Goal: Task Accomplishment & Management: Manage account settings

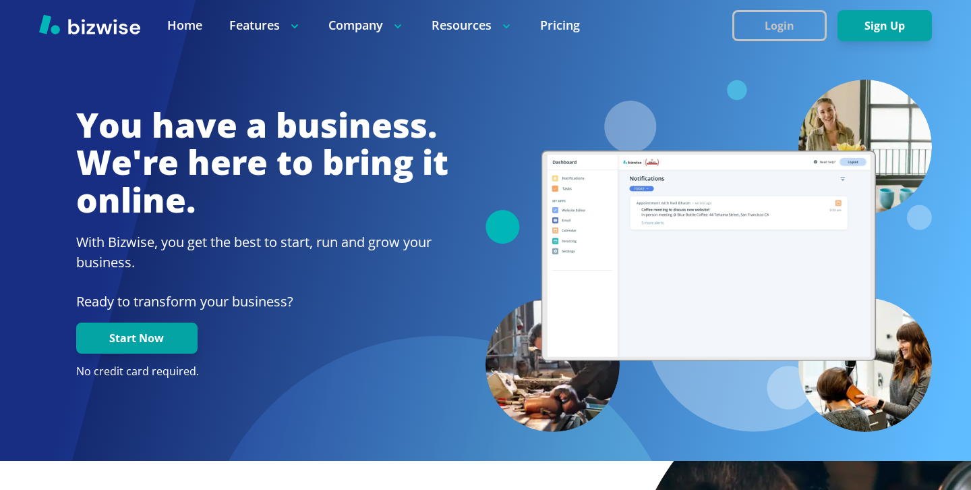
click at [819, 39] on button "Login" at bounding box center [780, 25] width 94 height 31
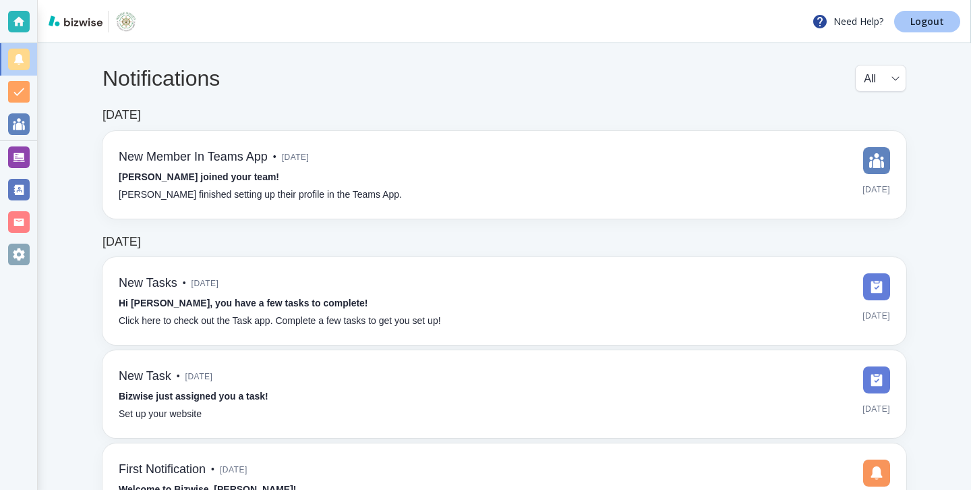
click at [914, 30] on link "Logout" at bounding box center [927, 22] width 66 height 22
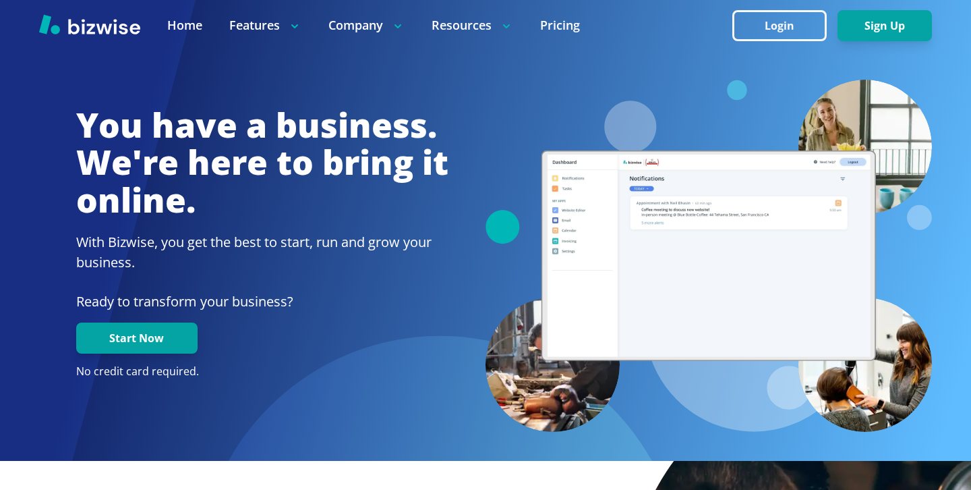
click at [801, 7] on div at bounding box center [485, 25] width 971 height 51
click at [801, 8] on div at bounding box center [485, 25] width 971 height 51
click at [801, 16] on button "Login" at bounding box center [780, 25] width 94 height 31
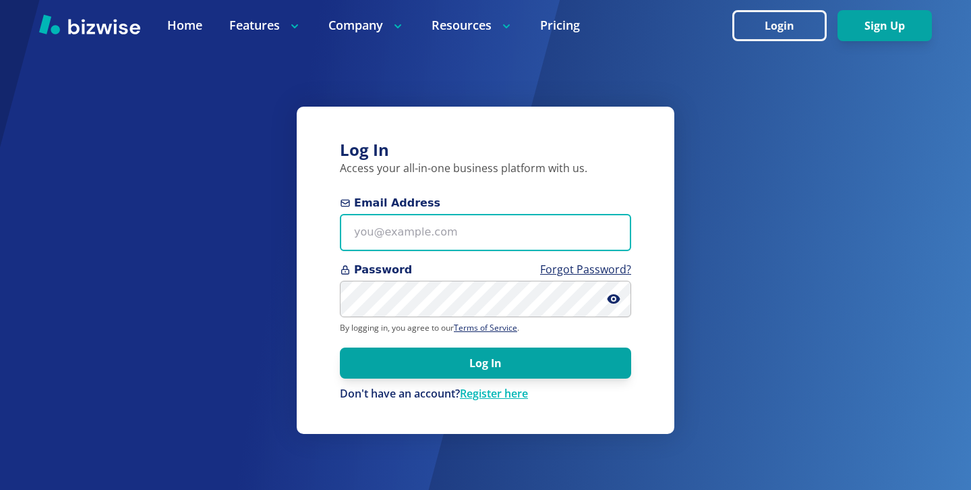
click at [584, 248] on input "Email Address" at bounding box center [485, 232] width 291 height 37
click at [503, 250] on input "Email Address" at bounding box center [485, 232] width 291 height 37
click at [496, 238] on input "Email Address" at bounding box center [485, 232] width 291 height 37
paste input "[PERSON_NAME][EMAIL_ADDRESS][DOMAIN_NAME]"
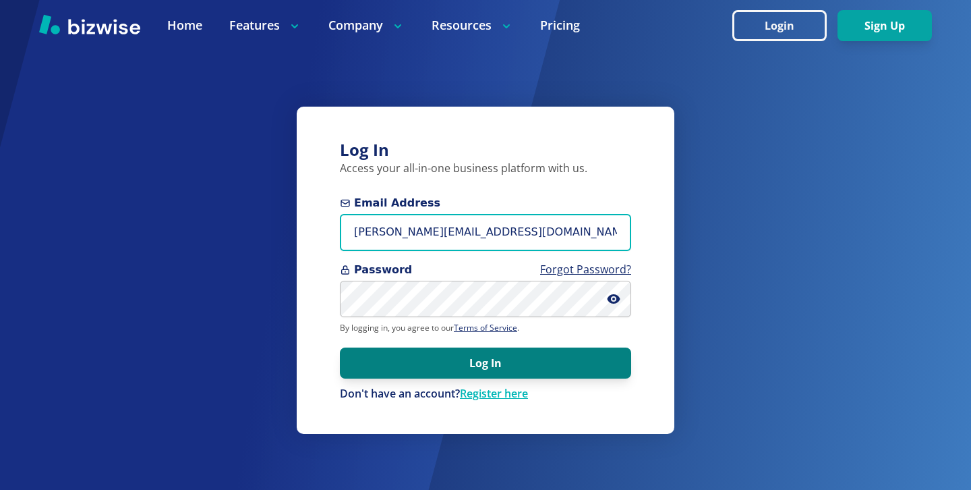
type input "[PERSON_NAME][EMAIL_ADDRESS][DOMAIN_NAME]"
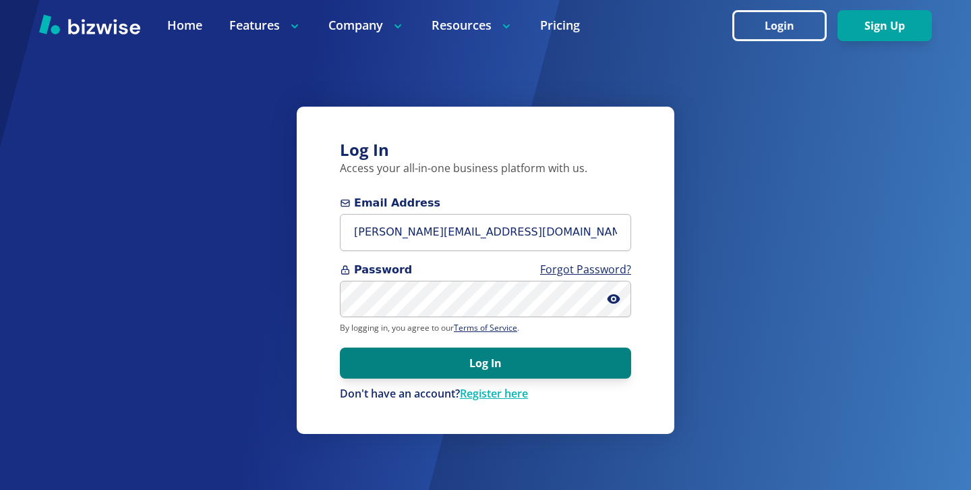
click at [525, 376] on button "Log In" at bounding box center [485, 362] width 291 height 31
